Goal: Task Accomplishment & Management: Complete application form

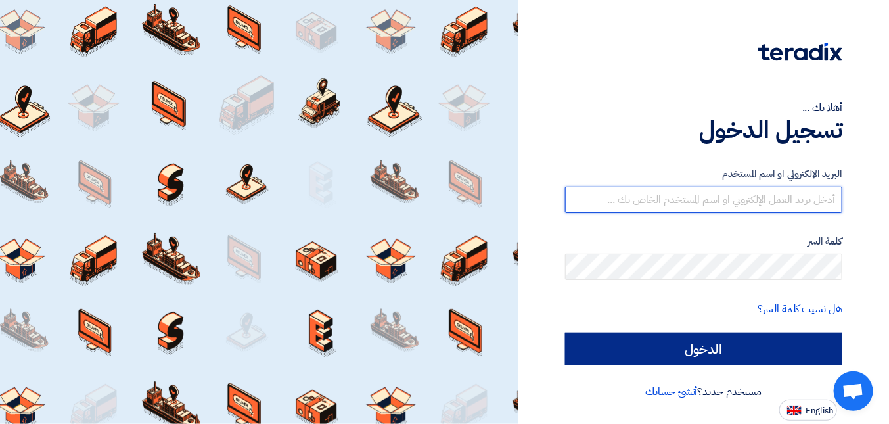
type input "[EMAIL_ADDRESS][DOMAIN_NAME]"
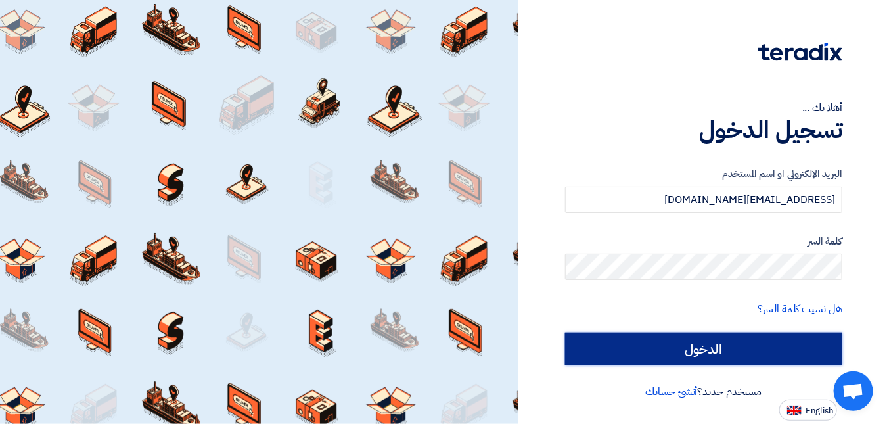
click at [755, 351] on input "الدخول" at bounding box center [703, 349] width 277 height 33
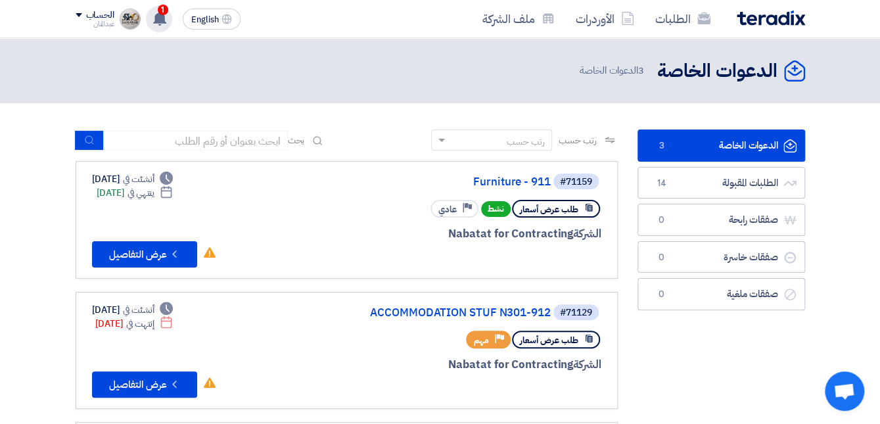
click at [160, 16] on use at bounding box center [159, 18] width 13 height 14
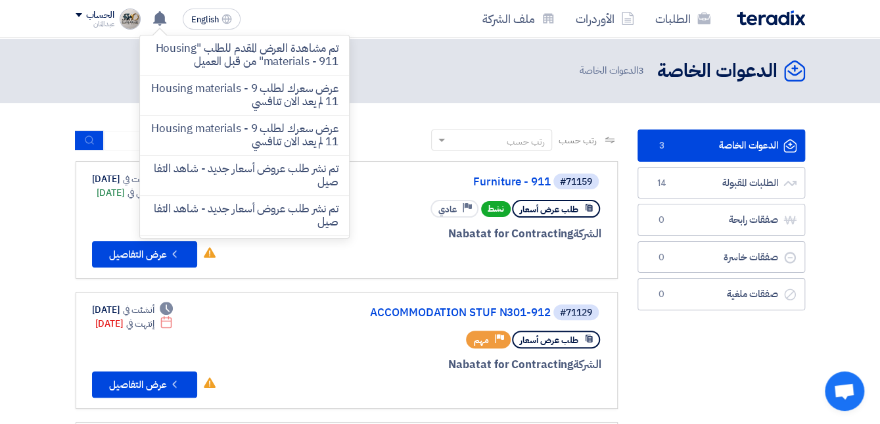
click at [394, 30] on div "الطلبات الأوردرات ملف الشركة" at bounding box center [586, 18] width 438 height 31
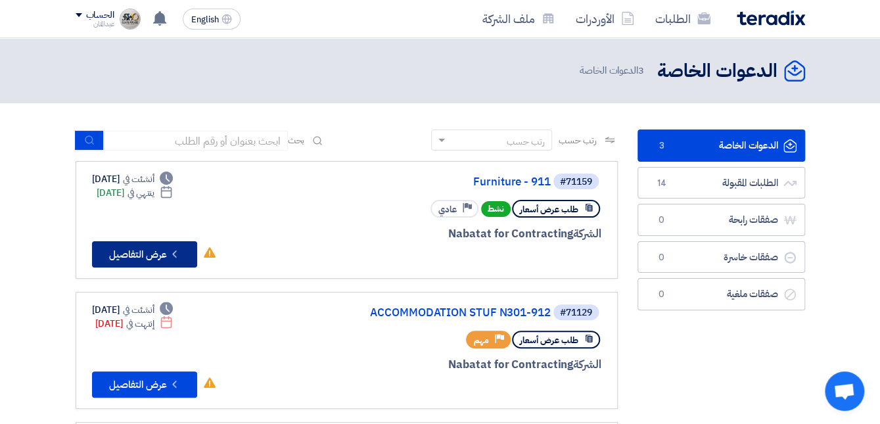
click at [170, 250] on icon "Check details" at bounding box center [174, 254] width 12 height 12
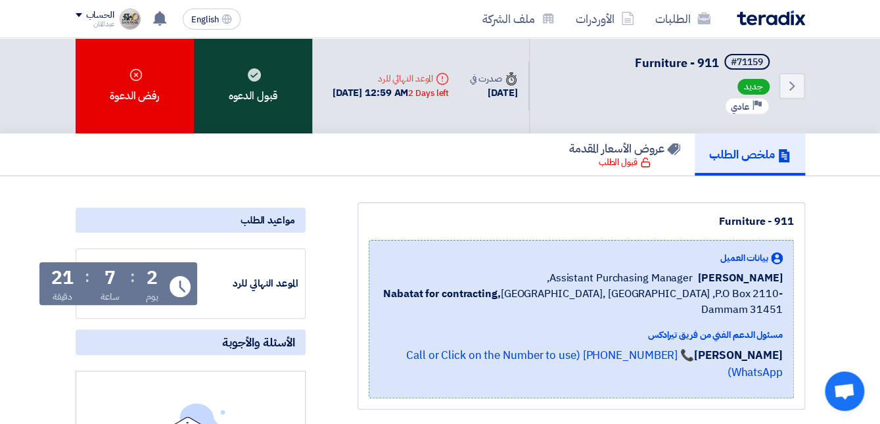
click at [252, 103] on div "قبول الدعوه" at bounding box center [253, 85] width 118 height 95
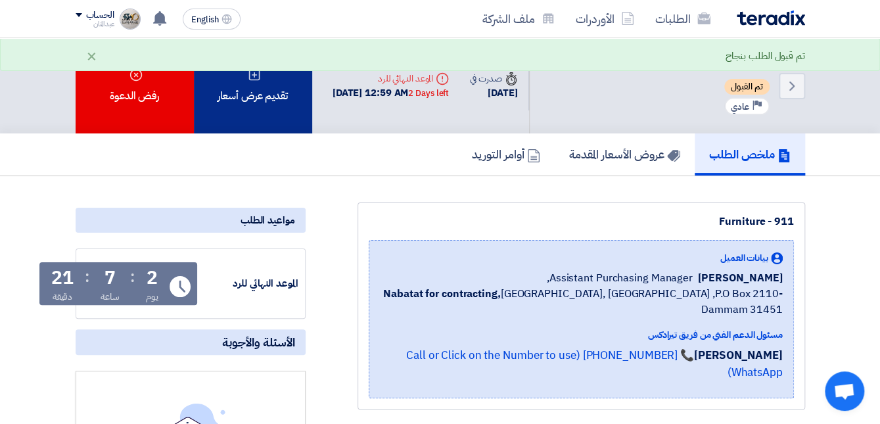
click at [263, 99] on div "تقديم عرض أسعار" at bounding box center [253, 85] width 118 height 95
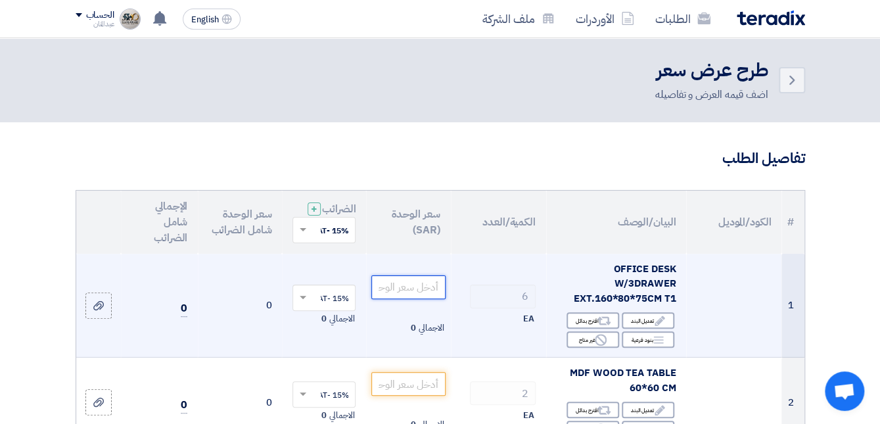
click at [388, 298] on input "number" at bounding box center [408, 287] width 74 height 24
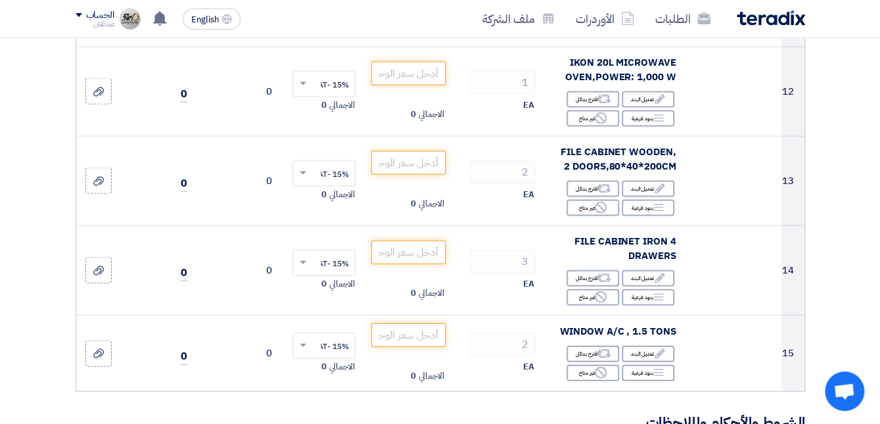
scroll to position [1188, 0]
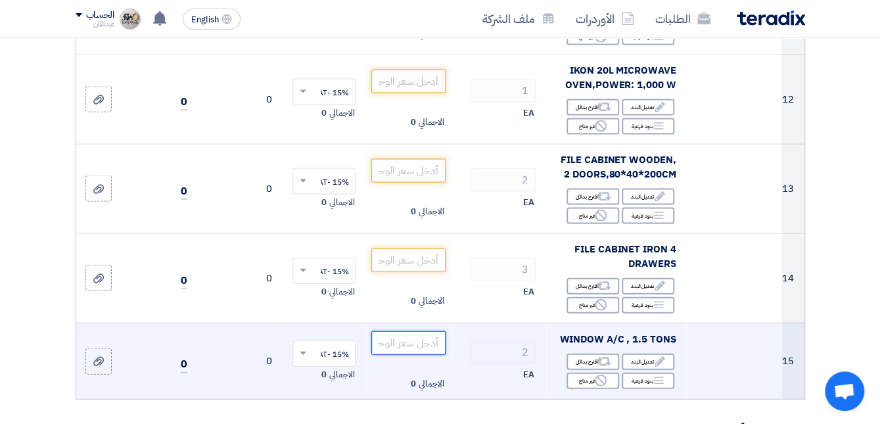
click at [416, 349] on input "number" at bounding box center [408, 343] width 74 height 24
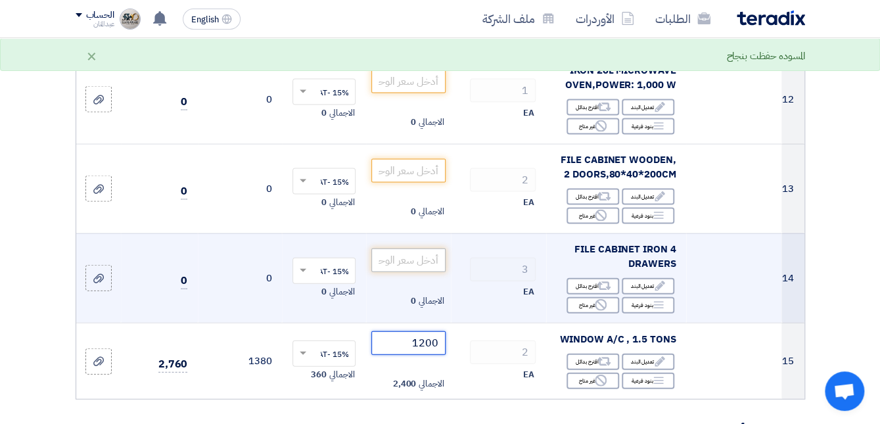
type input "1200"
click at [416, 269] on input "number" at bounding box center [408, 260] width 74 height 24
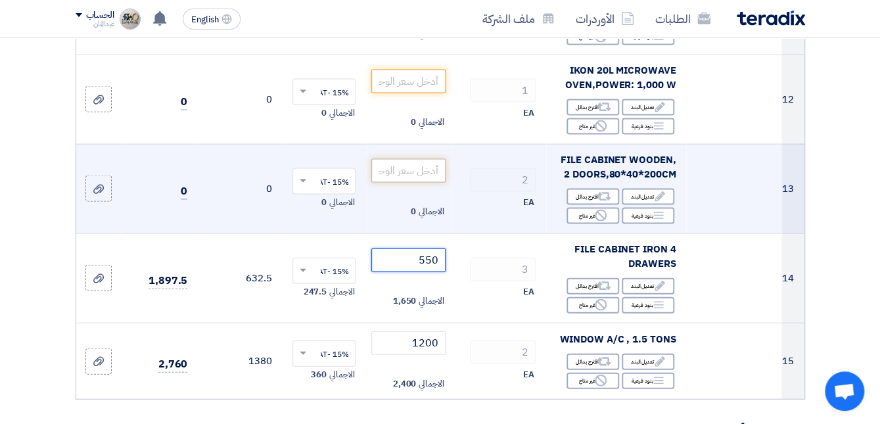
type input "550"
click at [428, 181] on input "number" at bounding box center [408, 171] width 74 height 24
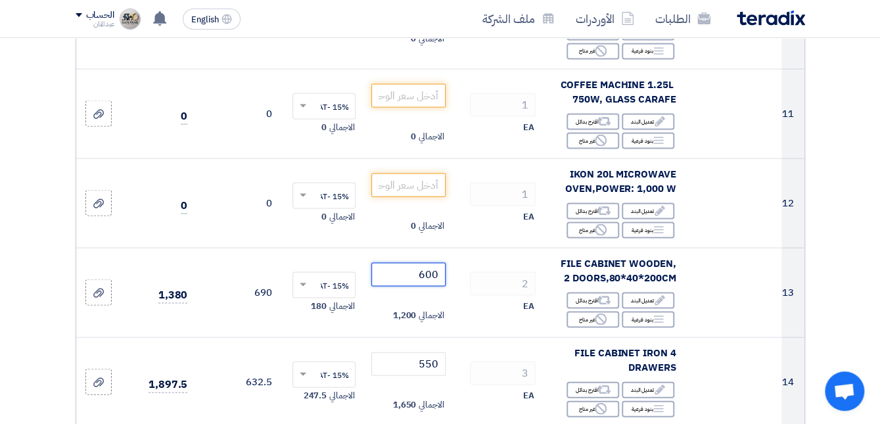
scroll to position [1053, 0]
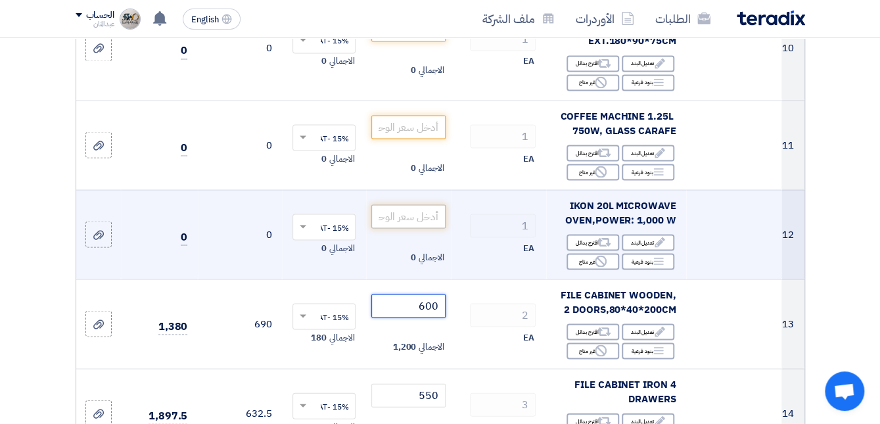
type input "600"
click at [384, 223] on input "number" at bounding box center [408, 216] width 74 height 24
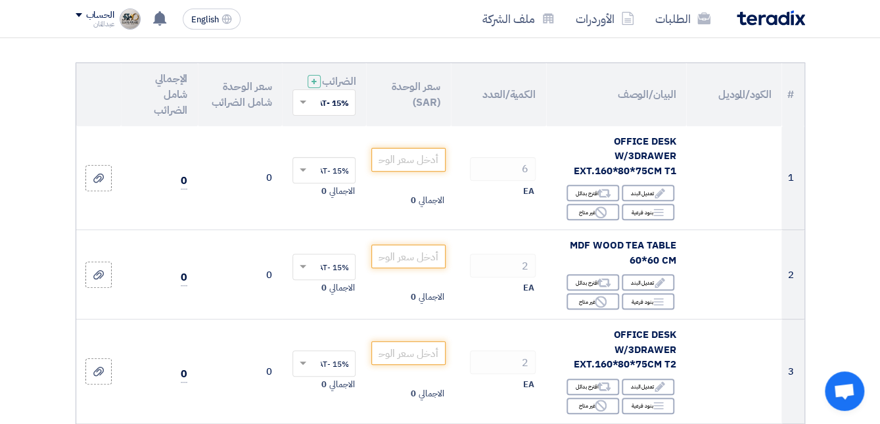
scroll to position [120, 0]
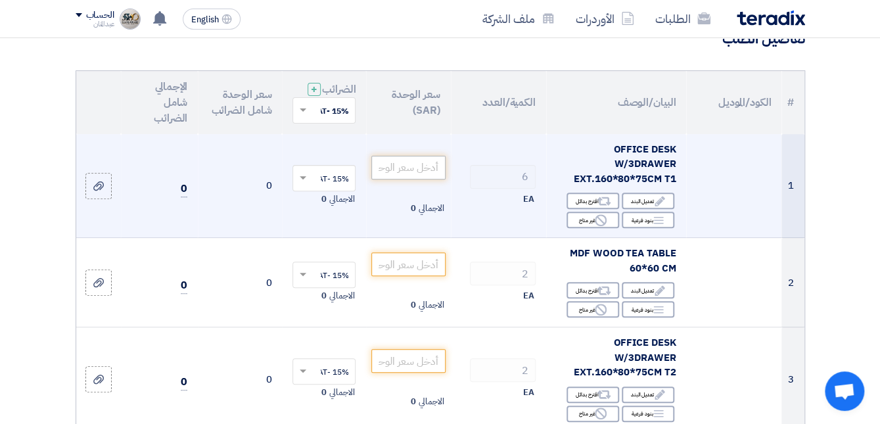
type input "450"
click at [418, 179] on input "number" at bounding box center [408, 168] width 74 height 24
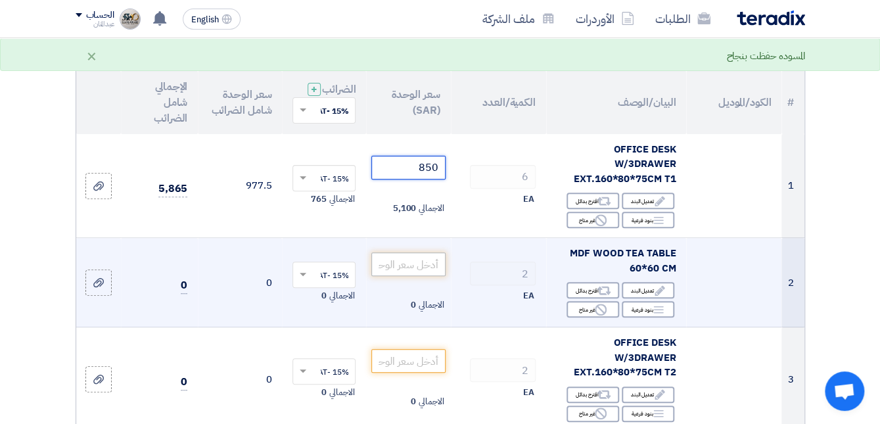
type input "850"
click at [411, 276] on input "number" at bounding box center [408, 264] width 74 height 24
click at [412, 274] on input "number" at bounding box center [408, 264] width 74 height 24
type input "1"
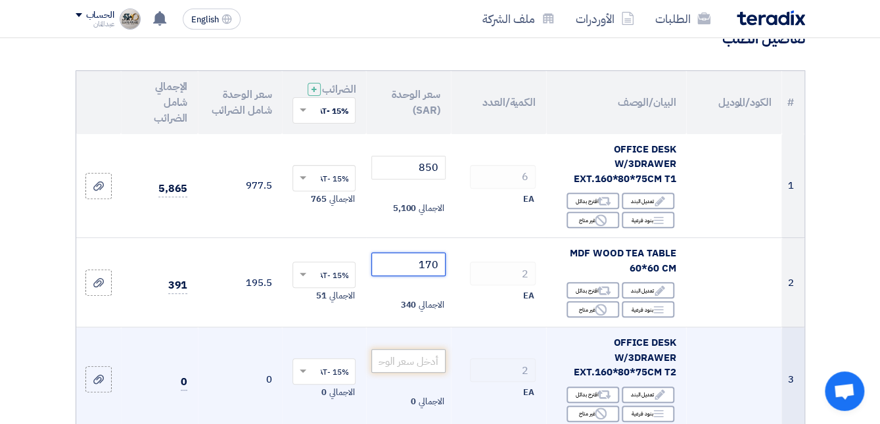
type input "170"
click at [414, 370] on input "number" at bounding box center [408, 361] width 74 height 24
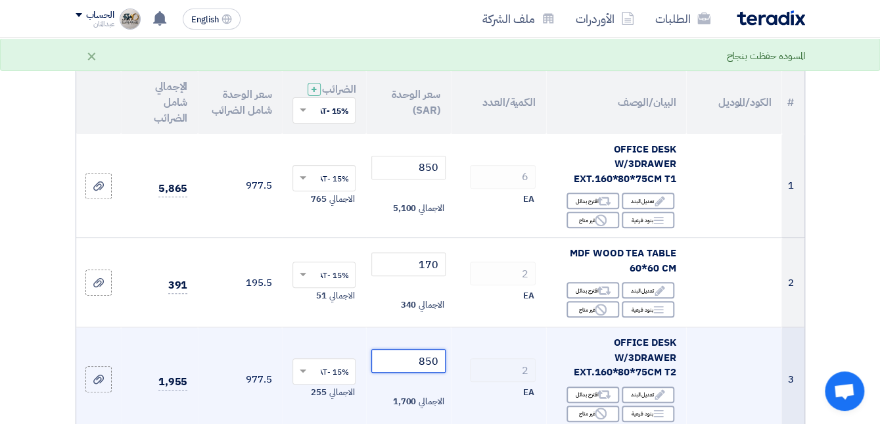
drag, startPoint x: 414, startPoint y: 370, endPoint x: 442, endPoint y: 375, distance: 28.0
click at [442, 373] on input "850" at bounding box center [408, 361] width 74 height 24
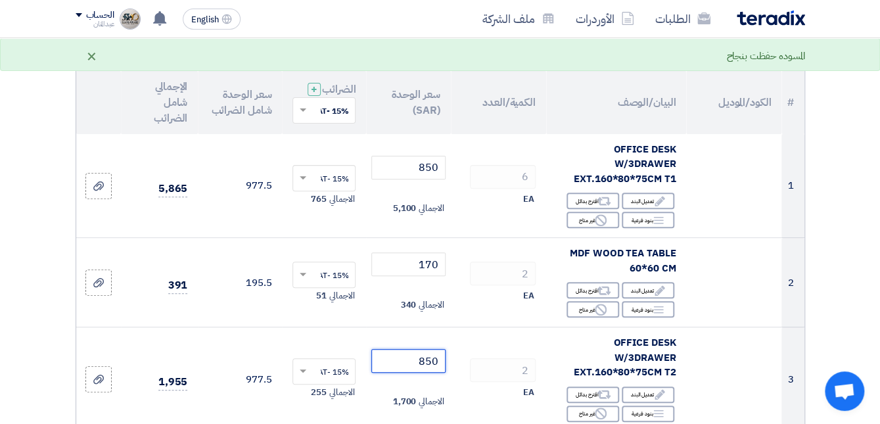
type input "850"
click at [88, 55] on div "×" at bounding box center [91, 56] width 11 height 16
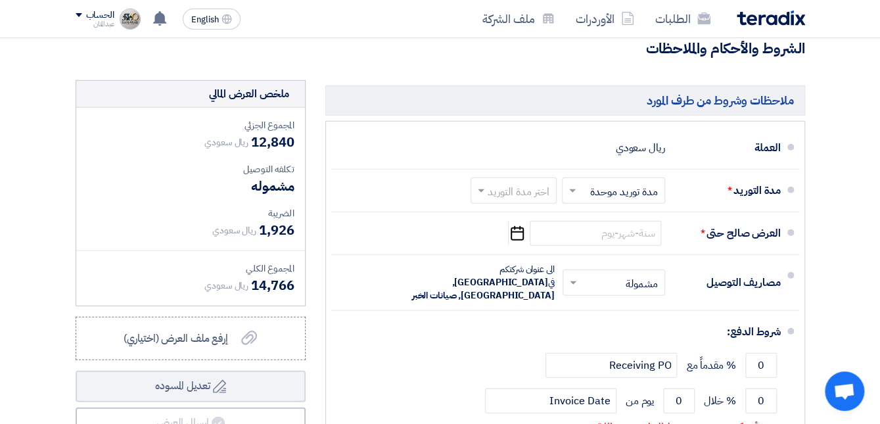
scroll to position [1517, 0]
